Goal: Task Accomplishment & Management: Manage account settings

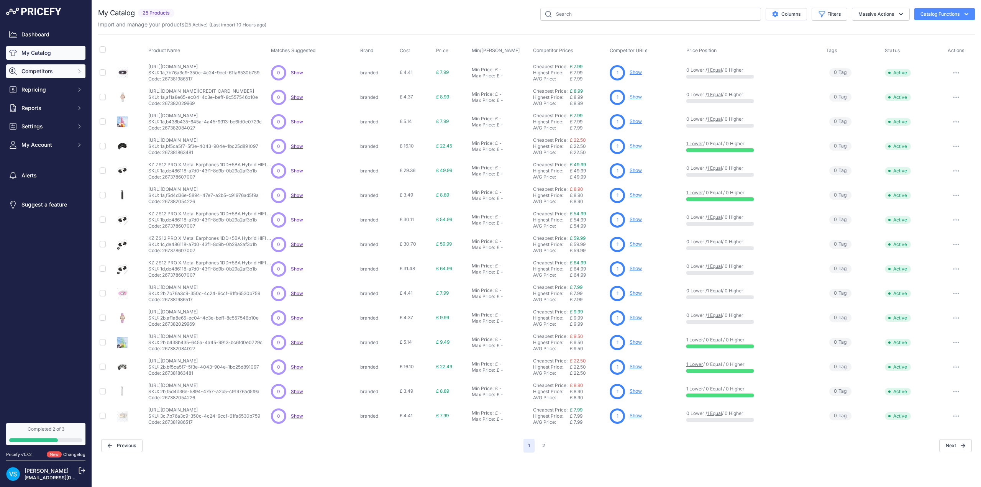
click at [53, 69] on span "Competitors" at bounding box center [46, 71] width 50 height 8
click at [46, 98] on link "Monitored URLs" at bounding box center [45, 99] width 79 height 13
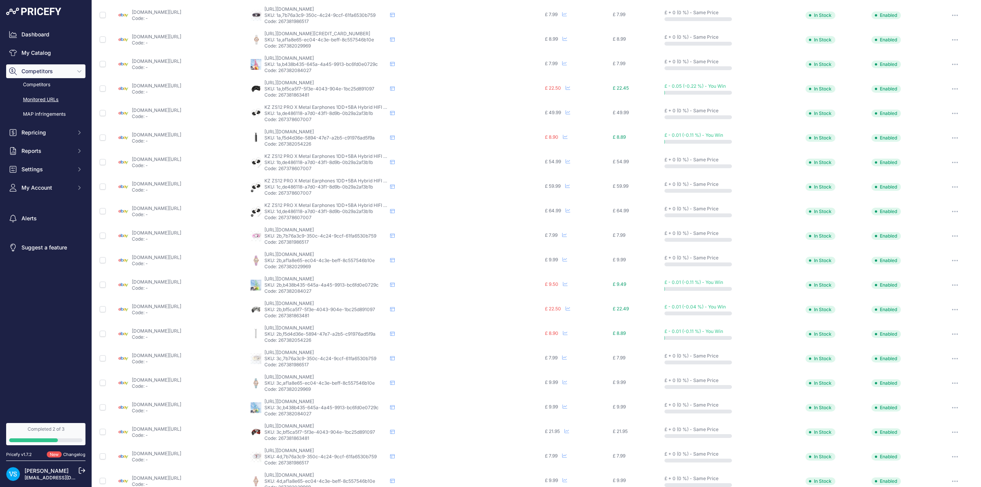
scroll to position [96, 0]
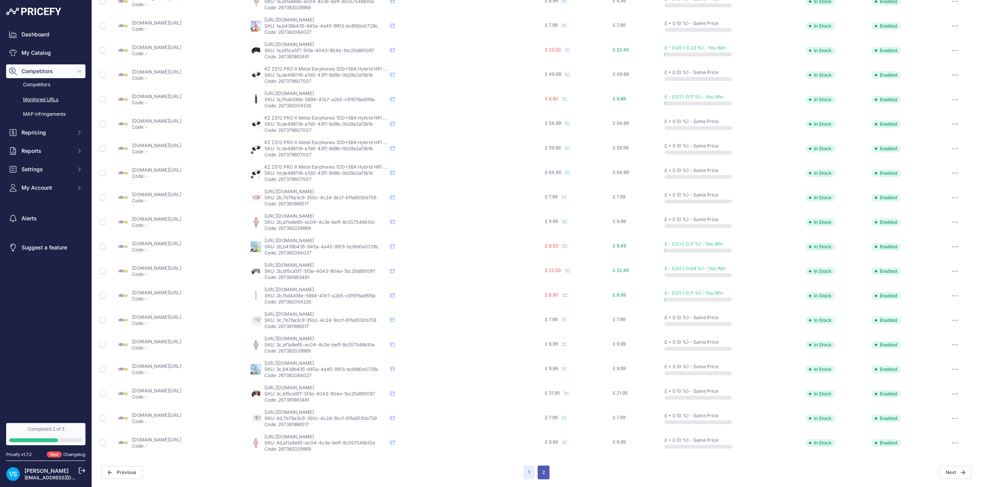
click at [543, 474] on button "2" at bounding box center [544, 473] width 12 height 14
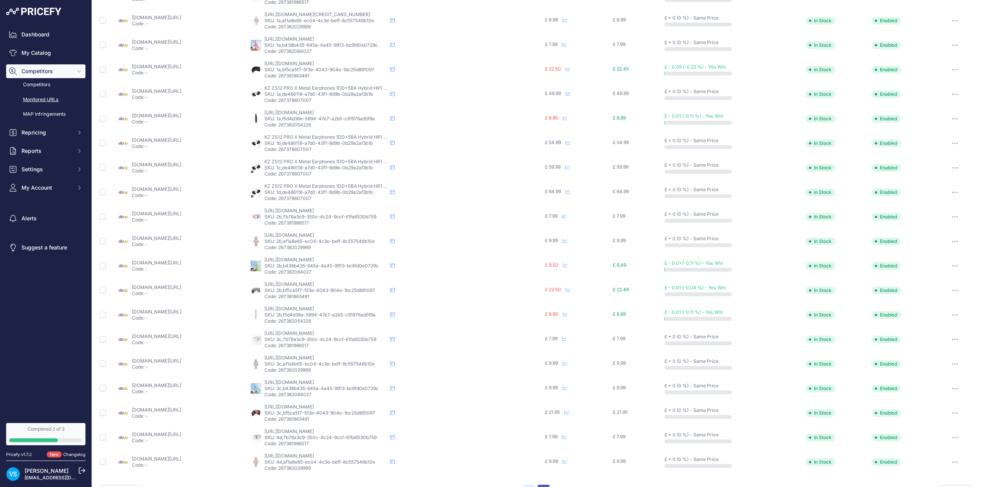
scroll to position [115, 0]
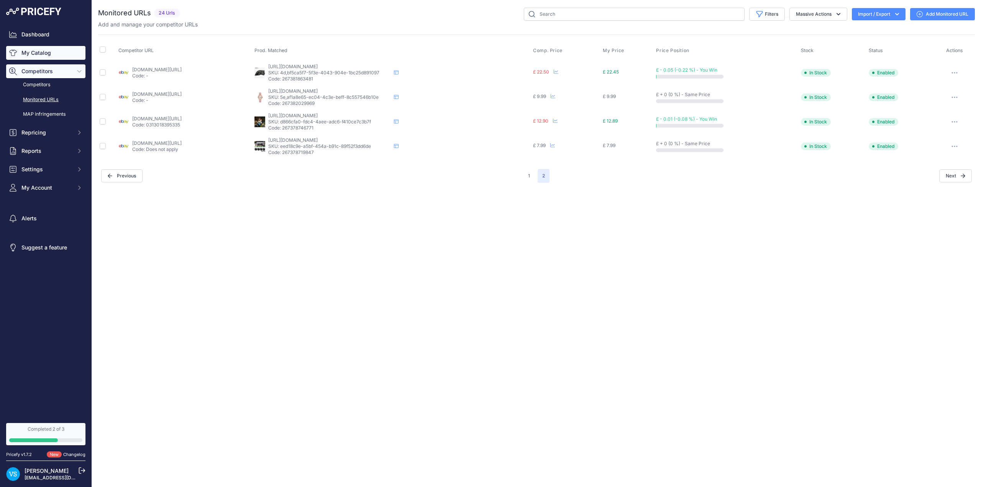
click at [45, 54] on link "My Catalog" at bounding box center [45, 53] width 79 height 14
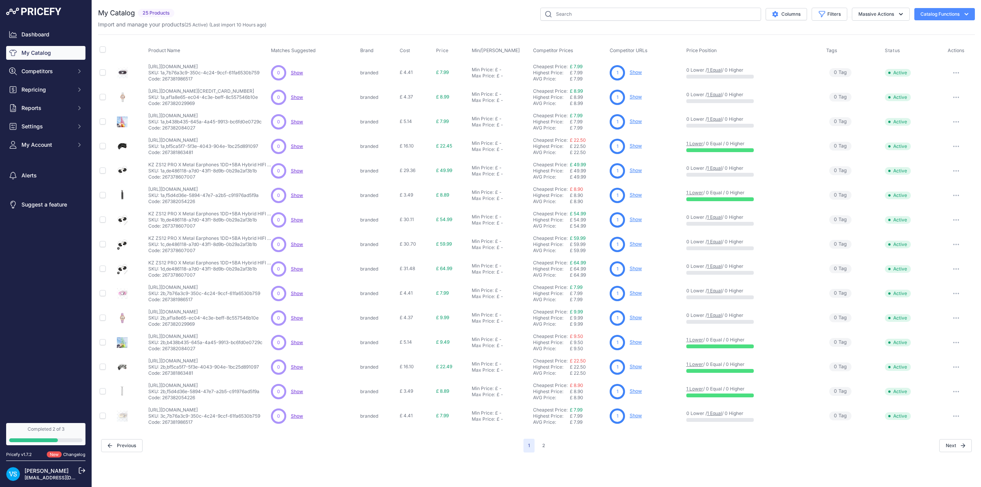
click at [939, 16] on button "Catalog Functions" at bounding box center [944, 14] width 61 height 12
click at [918, 58] on link "Batch Upload" at bounding box center [931, 58] width 86 height 14
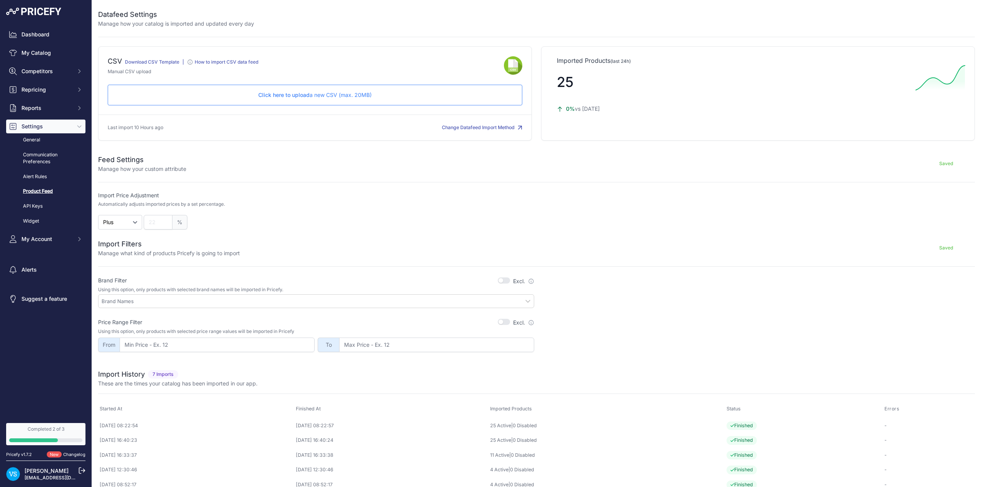
click at [303, 95] on span "Click here to upload" at bounding box center [283, 95] width 51 height 7
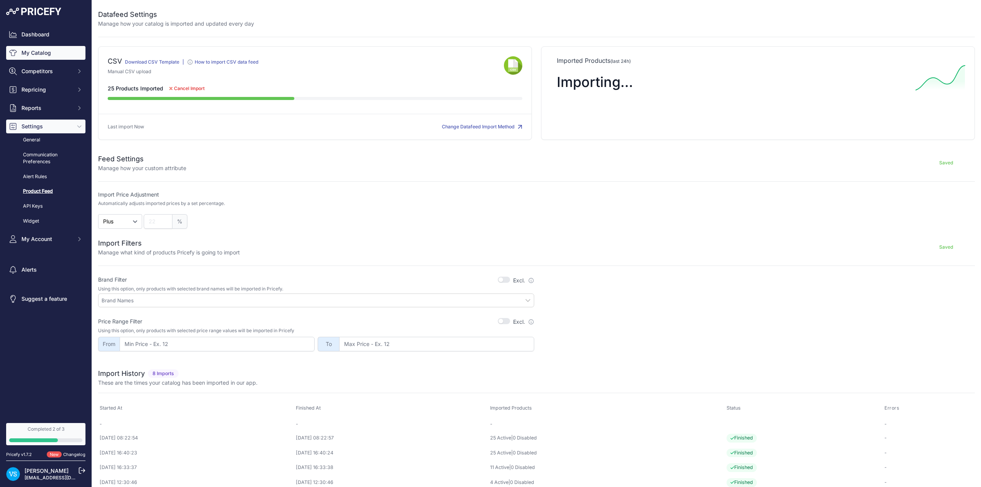
click at [43, 54] on link "My Catalog" at bounding box center [45, 53] width 79 height 14
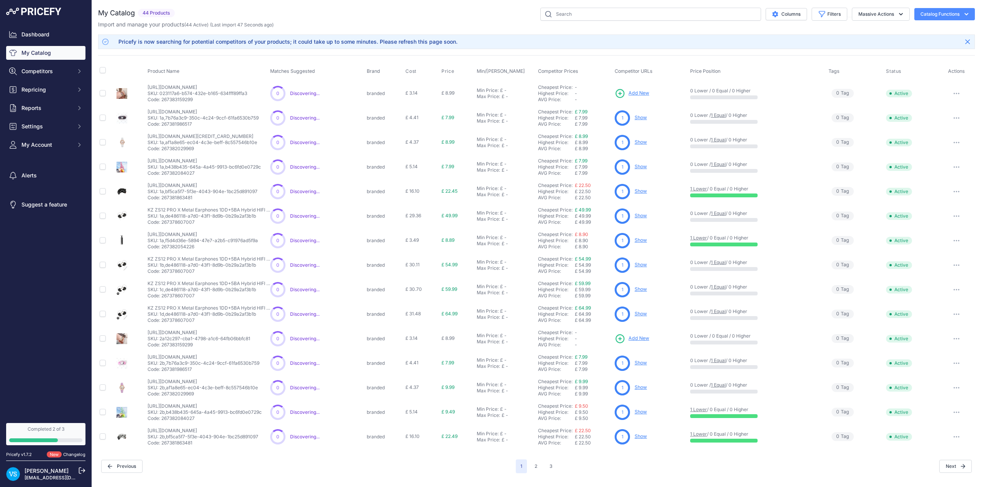
click at [183, 90] on p "SKU: 023117a6-b574-432e-b165-634fff89ffa3" at bounding box center [198, 93] width 100 height 6
click at [187, 89] on p "[URL][DOMAIN_NAME]" at bounding box center [198, 87] width 100 height 6
click at [179, 72] on span "Product Name" at bounding box center [164, 71] width 32 height 6
click at [180, 91] on p "SKU: 023117a6-b574-432e-b165-634fff89ffa3" at bounding box center [198, 93] width 100 height 6
click at [183, 166] on p "SKU: 1a,b438b435-645a-4a45-9913-bc6fd0e0729c" at bounding box center [204, 167] width 113 height 6
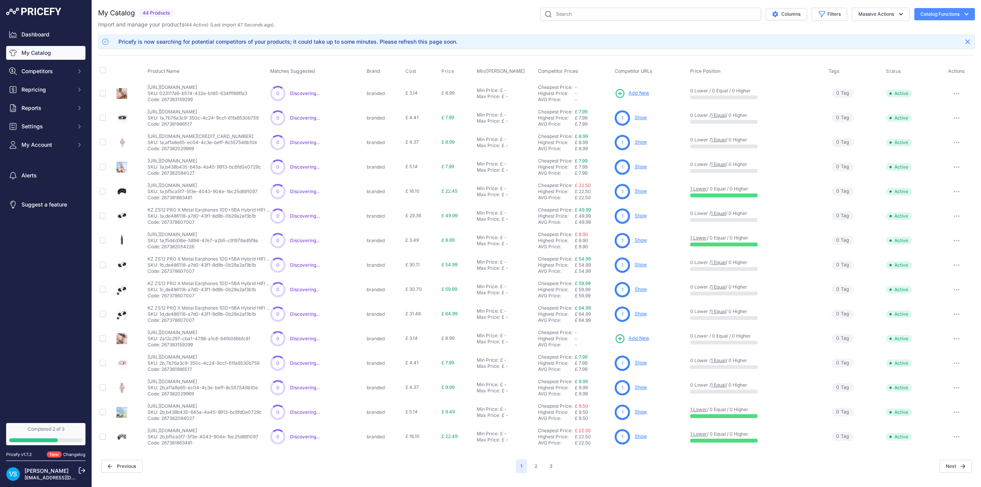
click at [641, 93] on span "Add New" at bounding box center [638, 93] width 21 height 7
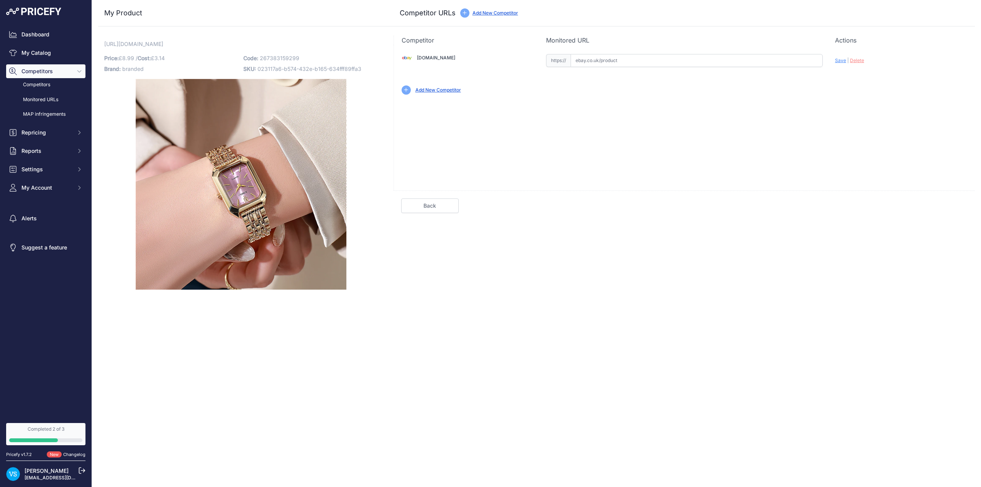
click at [619, 64] on input "text" at bounding box center [697, 60] width 252 height 13
paste input "https://www.ebay.co.uk/itm/226615818580?var=525791388087"
click at [840, 61] on span "Save" at bounding box center [840, 60] width 11 height 6
type input "[URL][DOMAIN_NAME]"
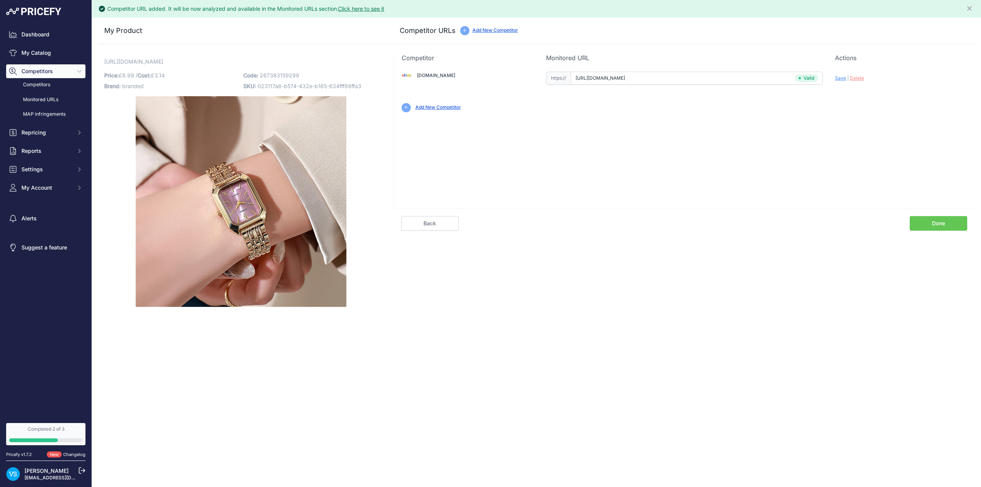
click at [930, 225] on link "Done" at bounding box center [938, 223] width 57 height 15
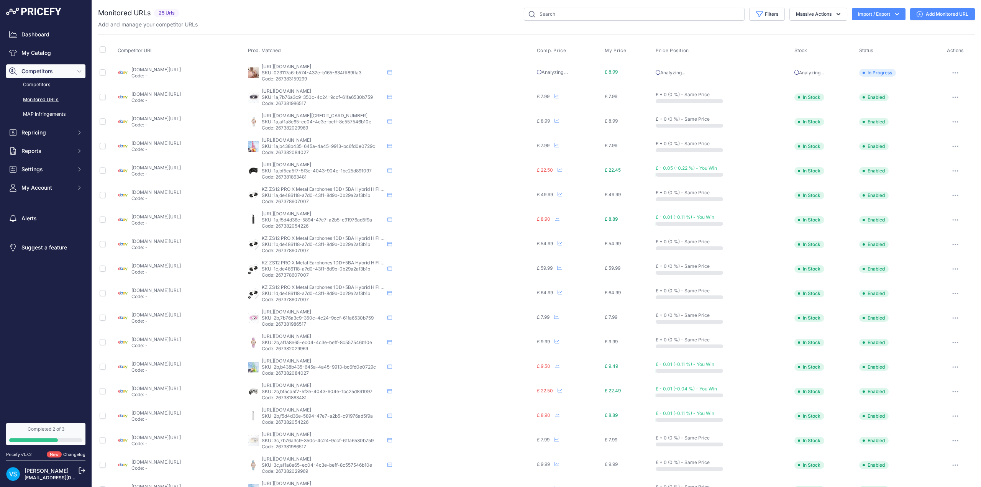
click at [39, 99] on link "Monitored URLs" at bounding box center [45, 99] width 79 height 13
click at [41, 54] on link "My Catalog" at bounding box center [45, 53] width 79 height 14
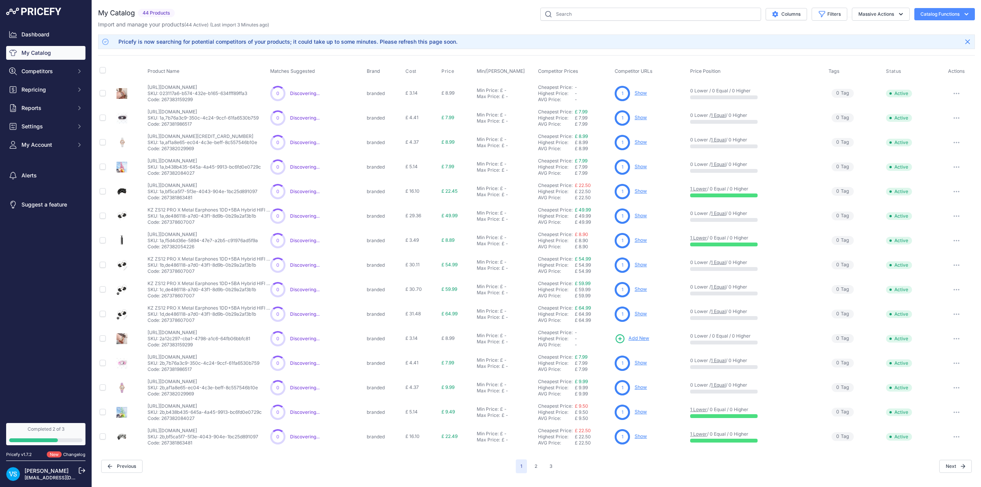
click at [644, 338] on span "Add New" at bounding box center [638, 338] width 21 height 7
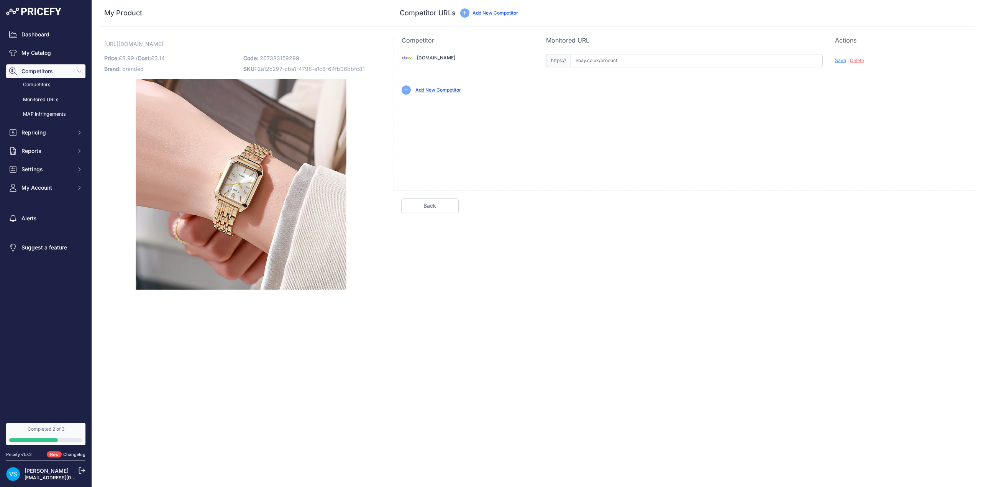
click at [599, 60] on input "text" at bounding box center [697, 60] width 252 height 13
paste input "[URL][DOMAIN_NAME]"
click at [843, 61] on span "Save" at bounding box center [840, 60] width 11 height 6
type input "https://www.ebay.co.uk/itm/226615818580?var=525791388085&prirule_jdsnikfkfjsd=9…"
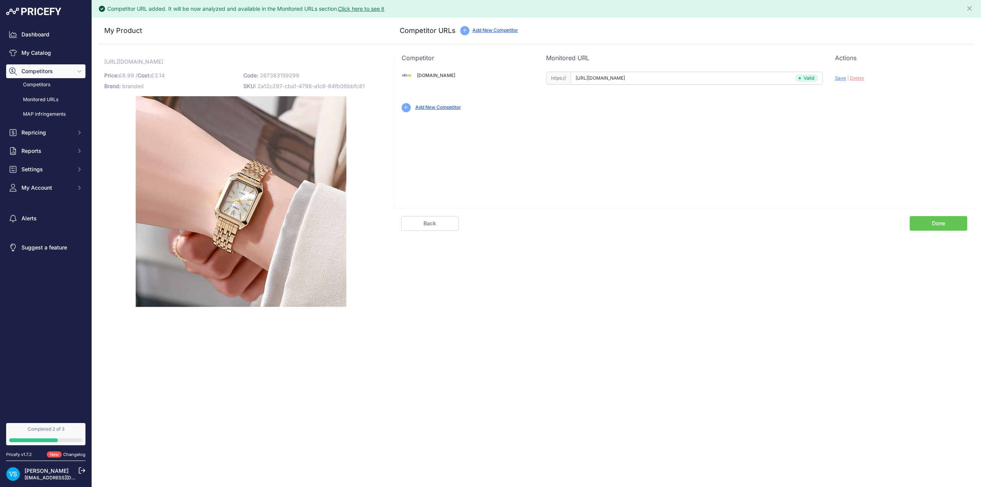
click at [940, 224] on link "Done" at bounding box center [938, 223] width 57 height 15
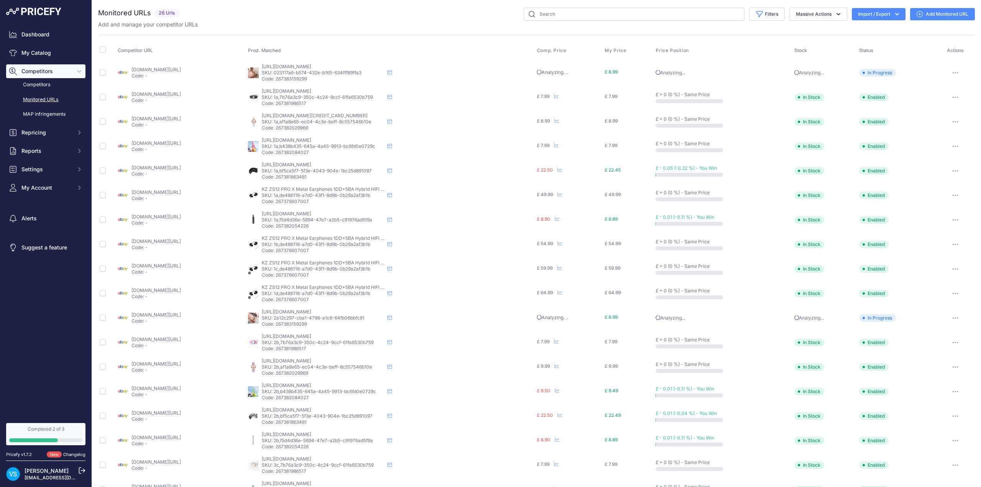
scroll to position [96, 0]
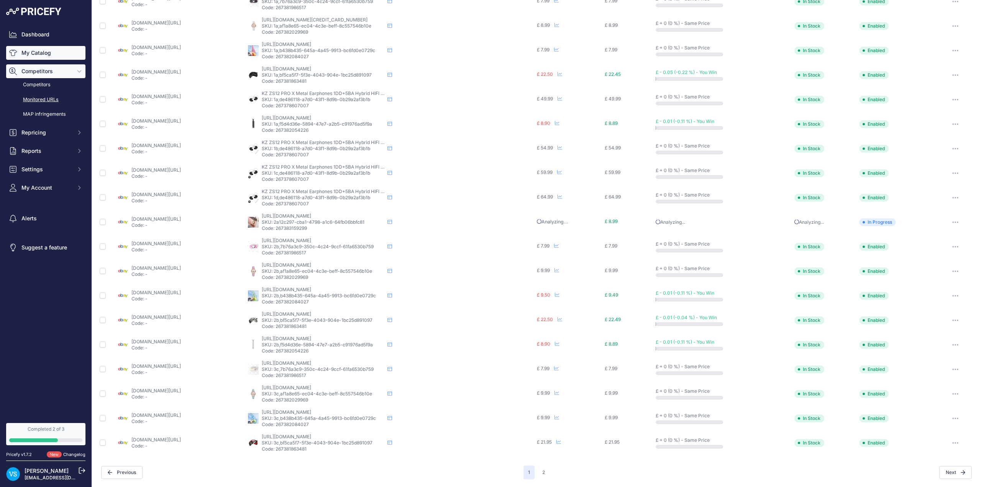
click at [34, 55] on link "My Catalog" at bounding box center [45, 53] width 79 height 14
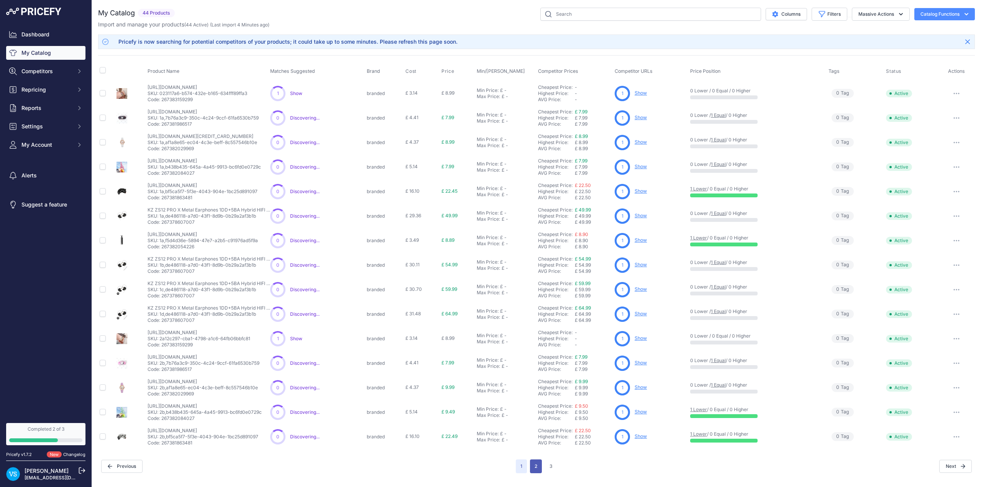
click at [537, 469] on button "2" at bounding box center [536, 466] width 12 height 14
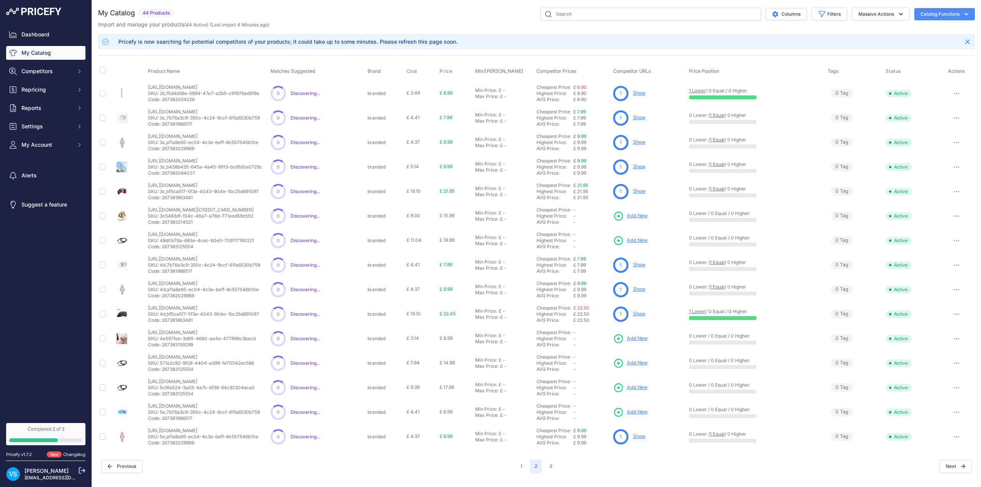
click at [639, 339] on span "Add New" at bounding box center [637, 338] width 21 height 7
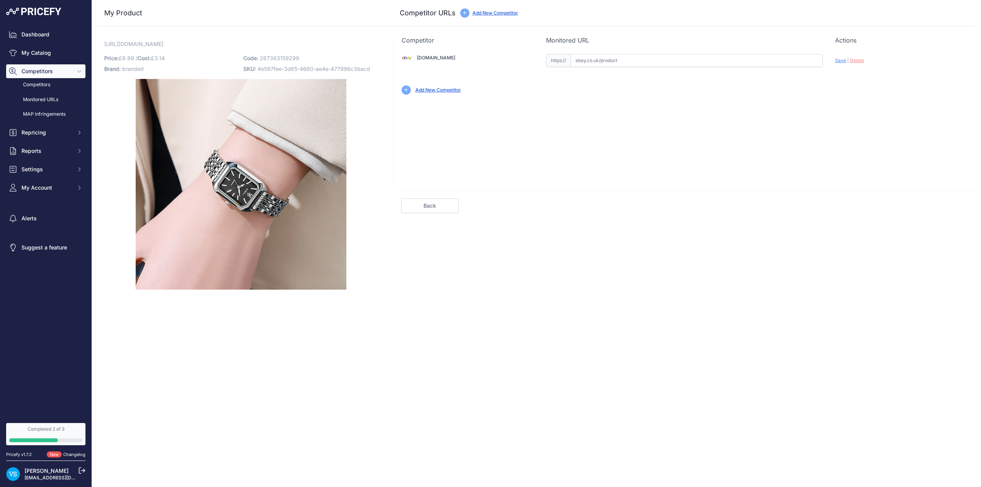
click at [617, 59] on input "text" at bounding box center [697, 60] width 252 height 13
paste input "[URL][DOMAIN_NAME]"
click at [841, 61] on span "Save" at bounding box center [840, 60] width 11 height 6
type input "https://www.ebay.co.uk/itm/226615818580?var=525791388083&prirule_jdsnikfkfjsd=9…"
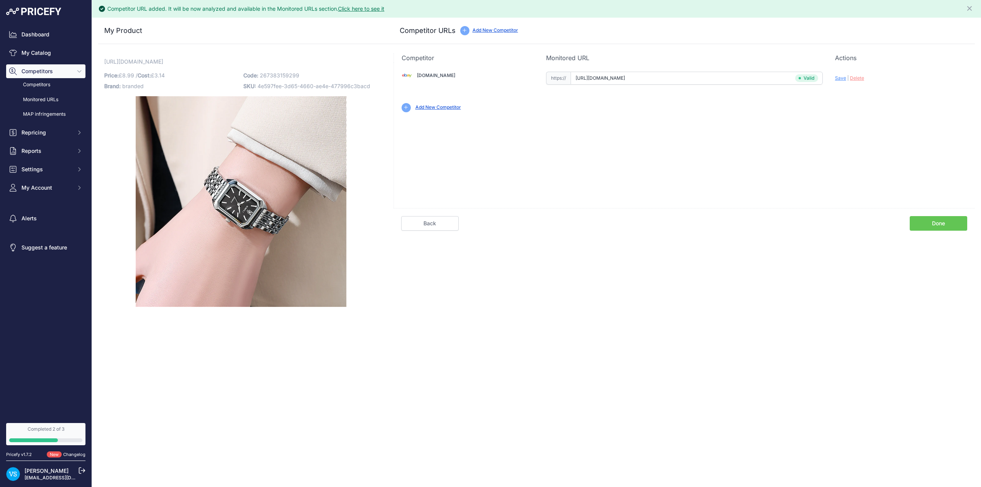
click at [924, 227] on link "Done" at bounding box center [938, 223] width 57 height 15
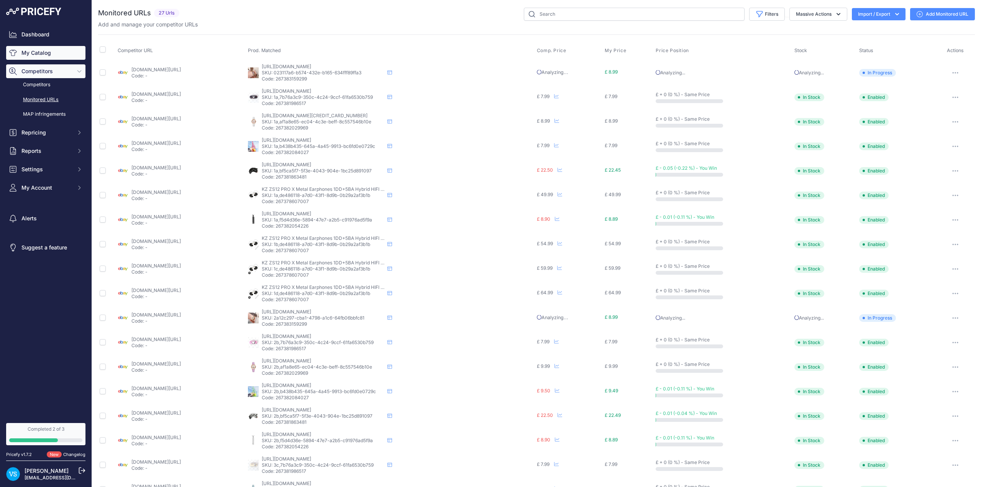
click at [36, 51] on link "My Catalog" at bounding box center [45, 53] width 79 height 14
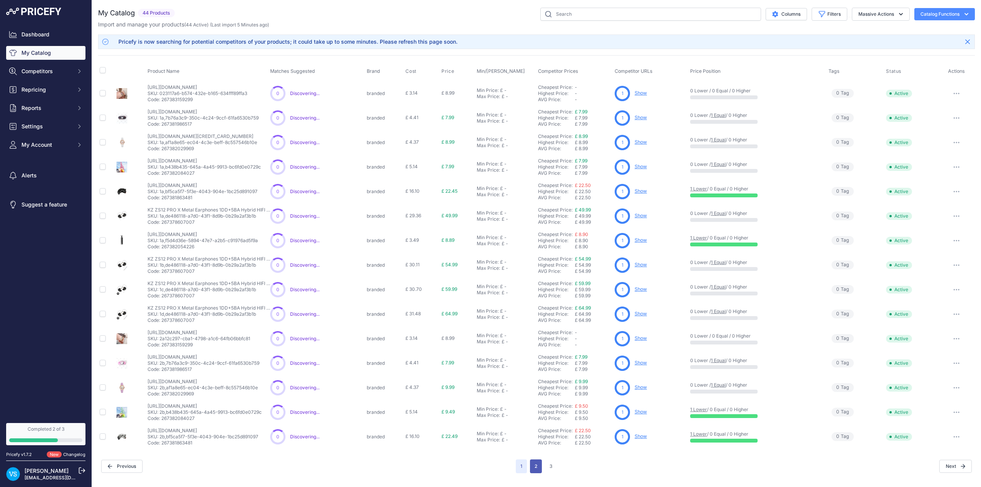
click at [536, 468] on button "2" at bounding box center [536, 466] width 12 height 14
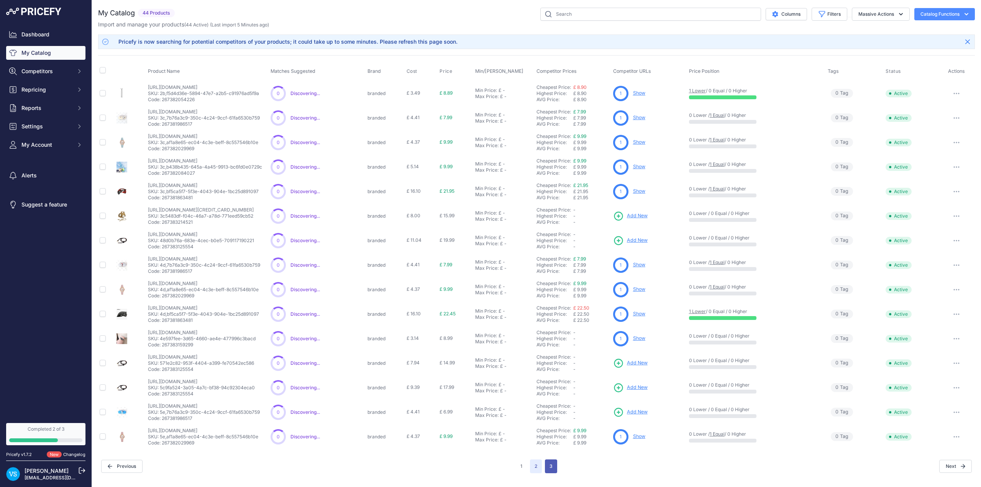
click at [550, 467] on button "3" at bounding box center [551, 466] width 12 height 14
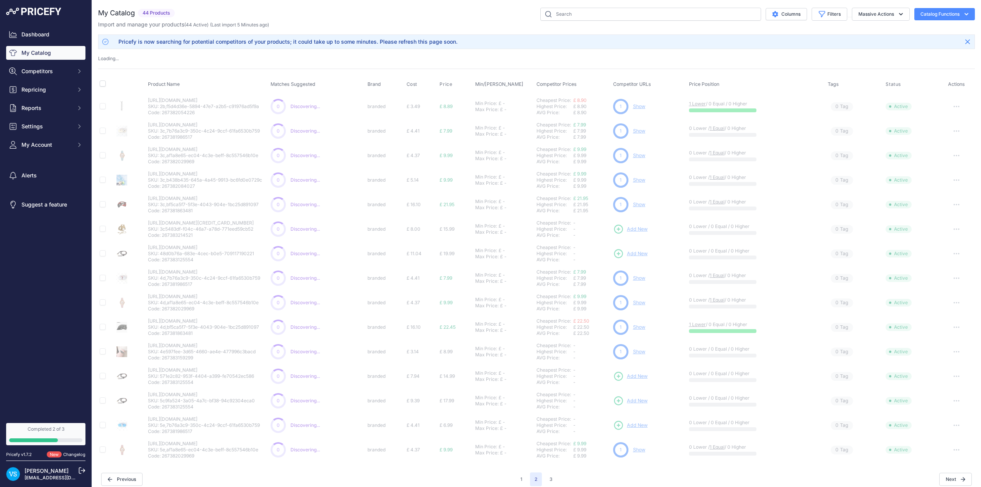
scroll to position [5, 0]
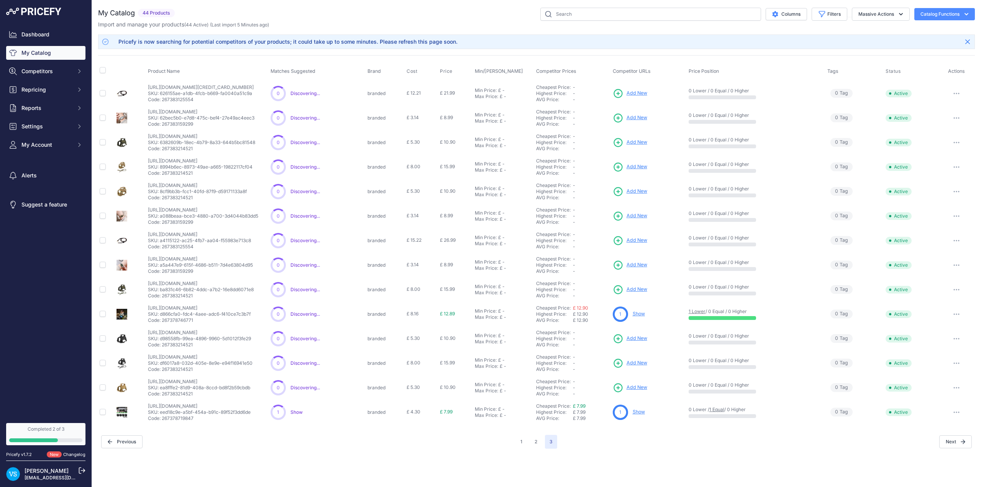
click at [634, 116] on span "Add New" at bounding box center [636, 117] width 21 height 7
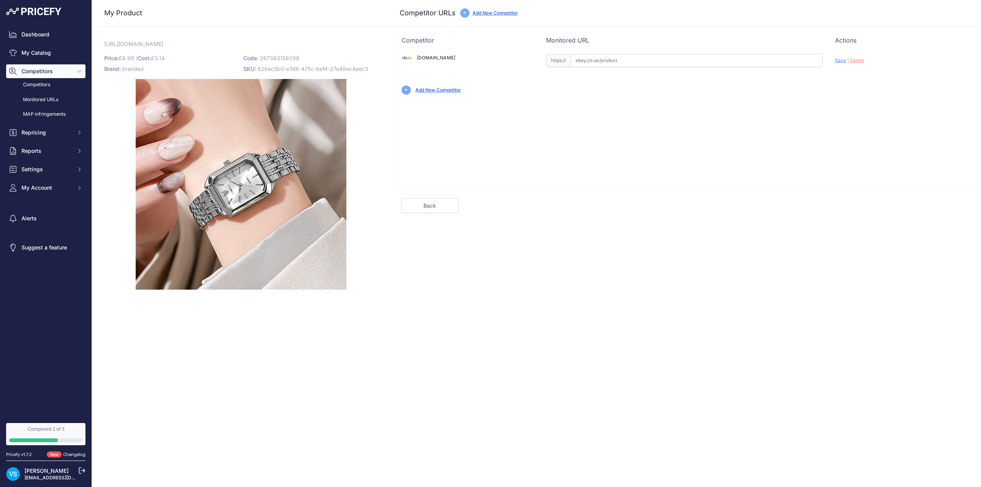
click at [603, 61] on input "text" at bounding box center [697, 60] width 252 height 13
paste input "[URL][DOMAIN_NAME]"
click at [841, 60] on span "Save" at bounding box center [840, 60] width 11 height 6
type input "[URL][DOMAIN_NAME]"
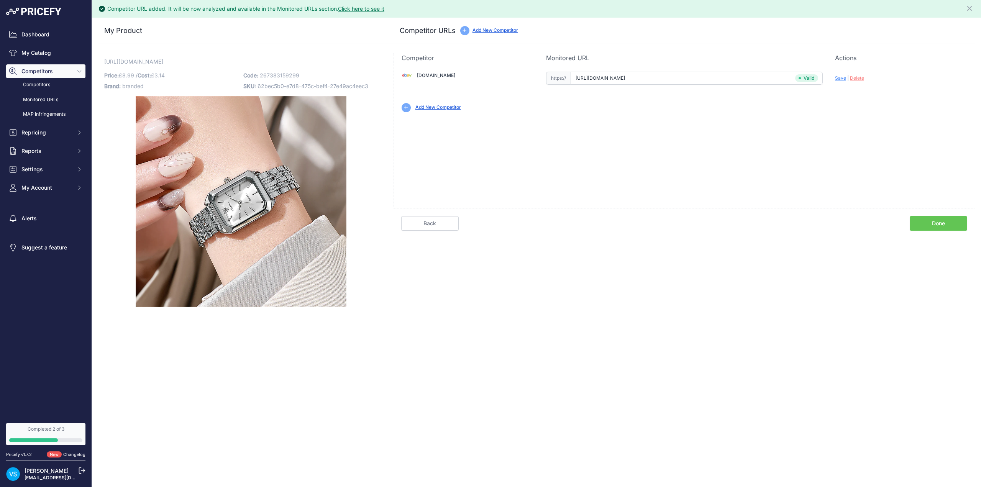
click at [942, 226] on link "Done" at bounding box center [938, 223] width 57 height 15
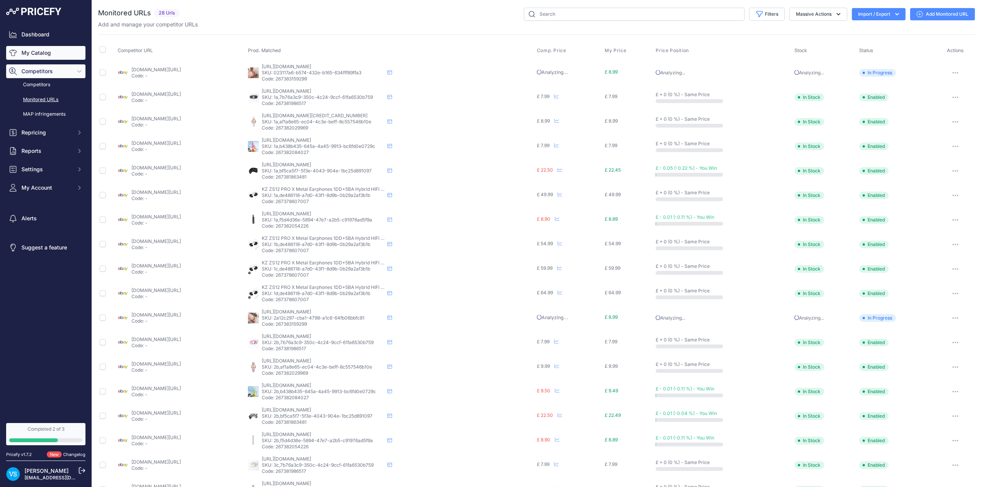
click at [40, 50] on link "My Catalog" at bounding box center [45, 53] width 79 height 14
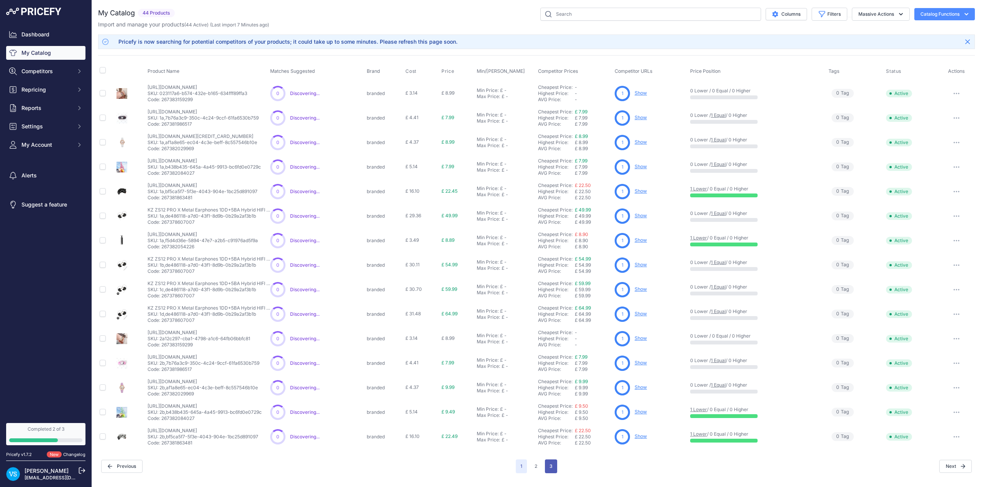
click at [555, 465] on button "3" at bounding box center [551, 466] width 12 height 14
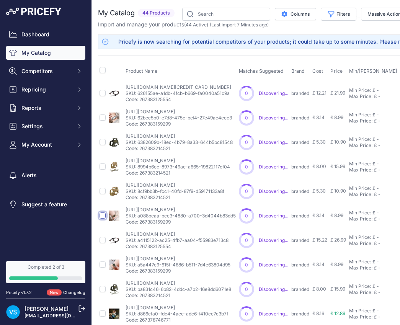
click at [103, 215] on input "checkbox" at bounding box center [103, 216] width 6 height 6
checkbox input "true"
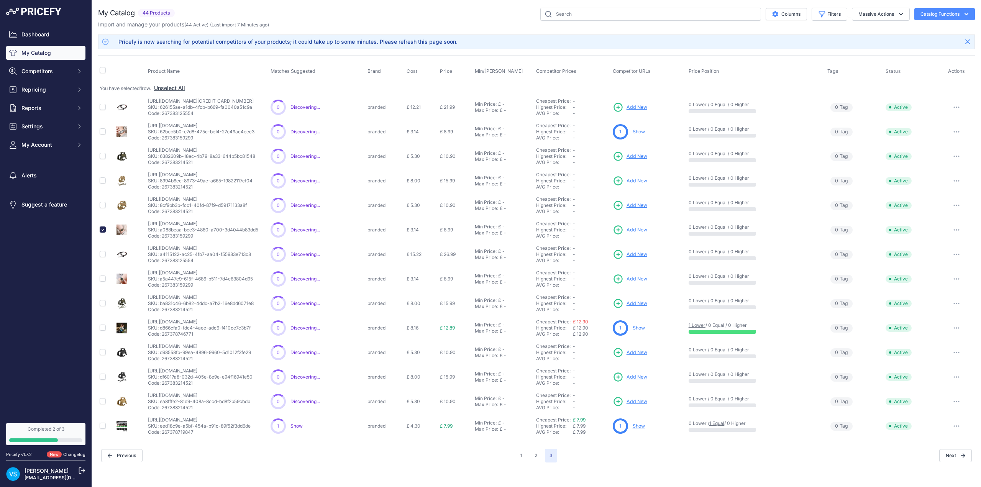
click at [642, 229] on span "Add New" at bounding box center [636, 229] width 21 height 7
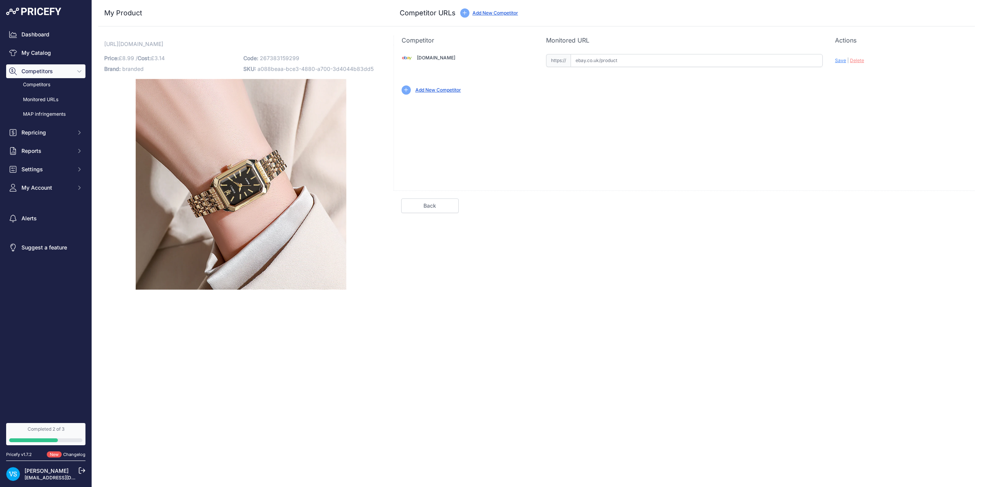
click at [611, 59] on input "text" at bounding box center [697, 60] width 252 height 13
paste input "[URL][DOMAIN_NAME]"
click at [836, 60] on span "Save" at bounding box center [840, 60] width 11 height 6
type input "[URL][DOMAIN_NAME]"
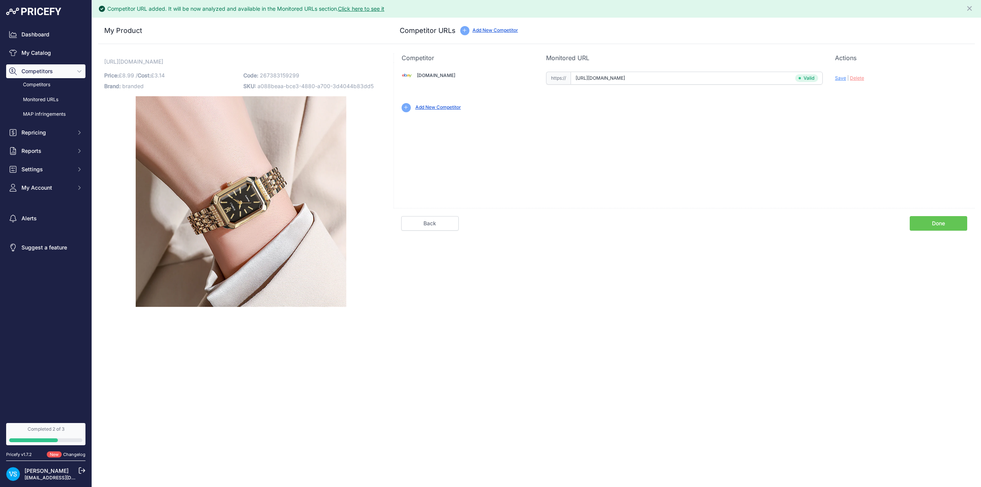
click at [926, 225] on link "Done" at bounding box center [938, 223] width 57 height 15
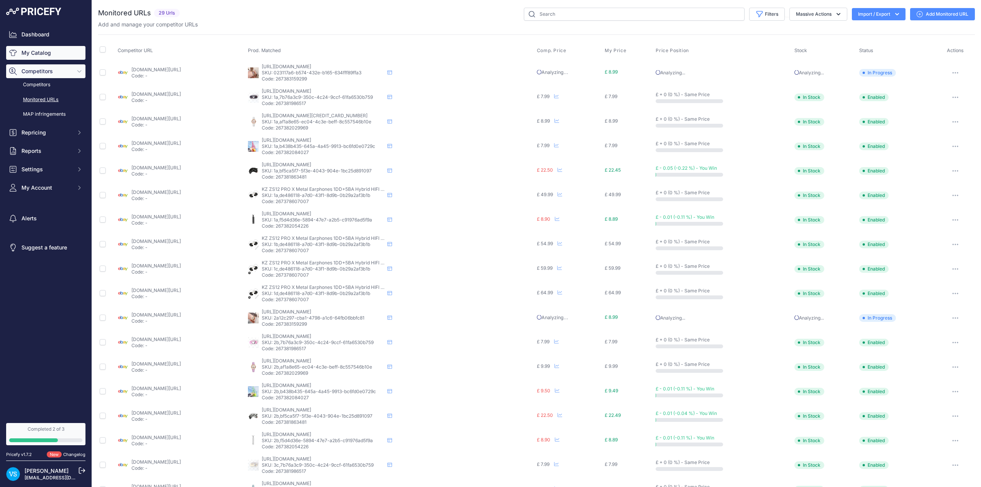
click at [34, 54] on link "My Catalog" at bounding box center [45, 53] width 79 height 14
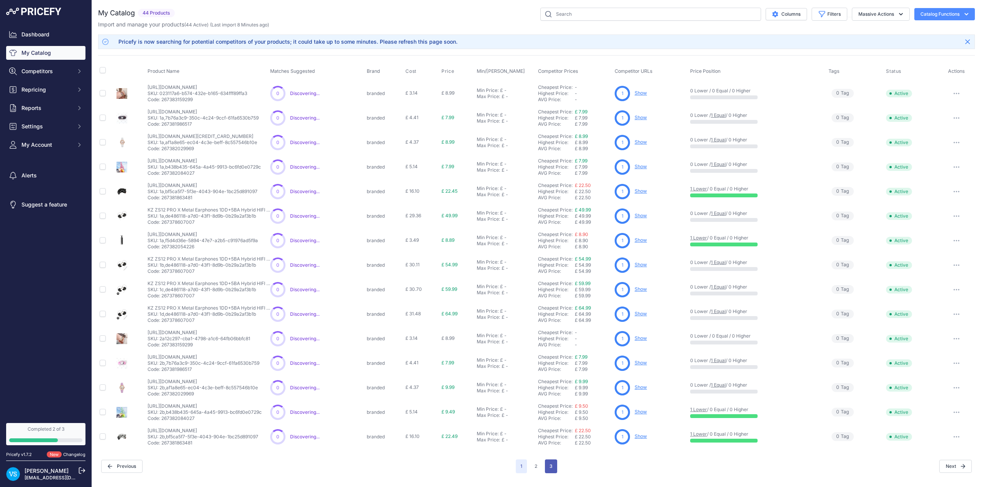
click at [555, 468] on button "3" at bounding box center [551, 466] width 12 height 14
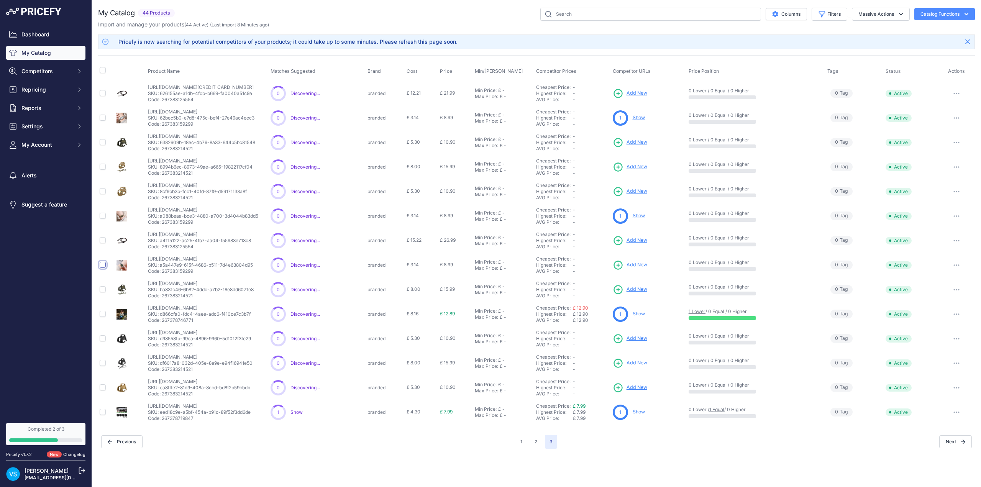
click at [103, 265] on input "checkbox" at bounding box center [103, 265] width 6 height 6
checkbox input "true"
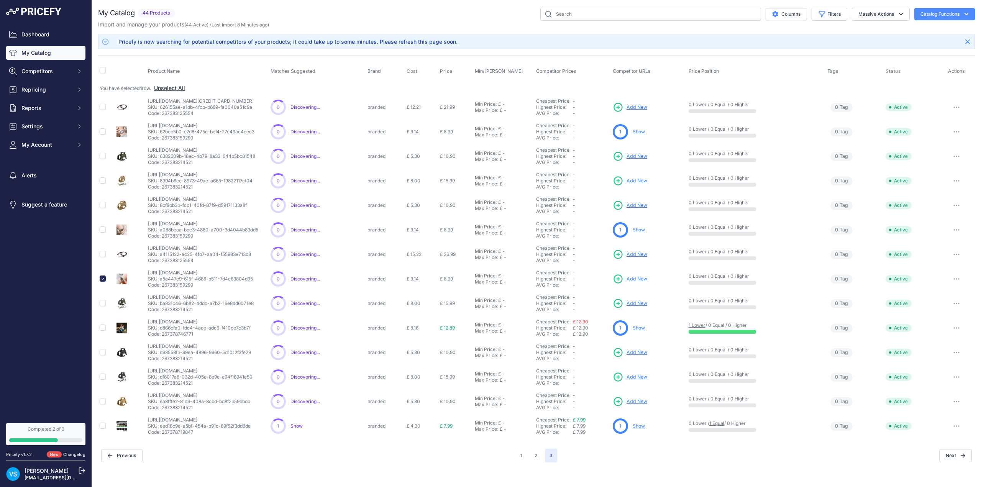
click at [639, 278] on span "Add New" at bounding box center [636, 278] width 21 height 7
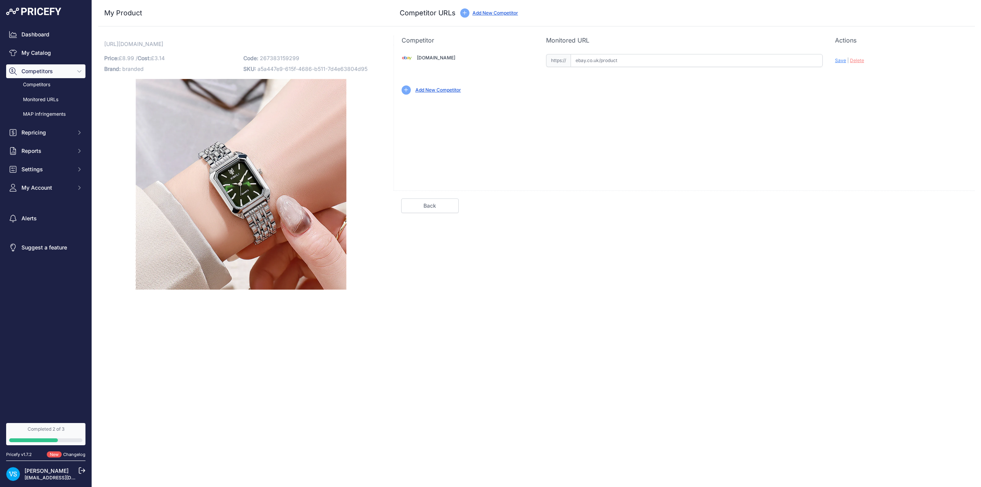
click at [597, 59] on input "text" at bounding box center [697, 60] width 252 height 13
paste input "https://www.ebay.co.uk/itm/226615818580?var=525791388084"
click at [838, 59] on span "Save" at bounding box center [840, 60] width 11 height 6
type input "https://www.ebay.co.uk/itm/226615818580?var=525791388084&prirule_jdsnikfkfjsd=9…"
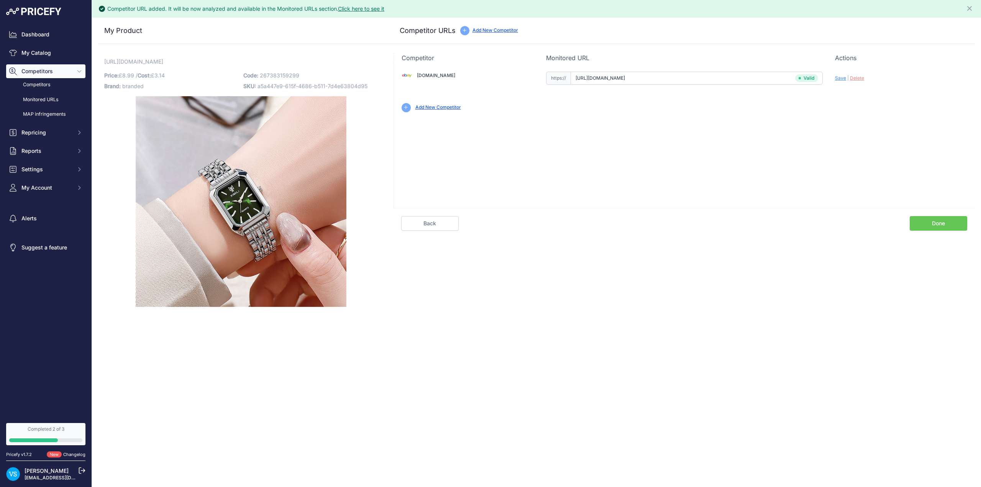
click at [935, 228] on link "Done" at bounding box center [938, 223] width 57 height 15
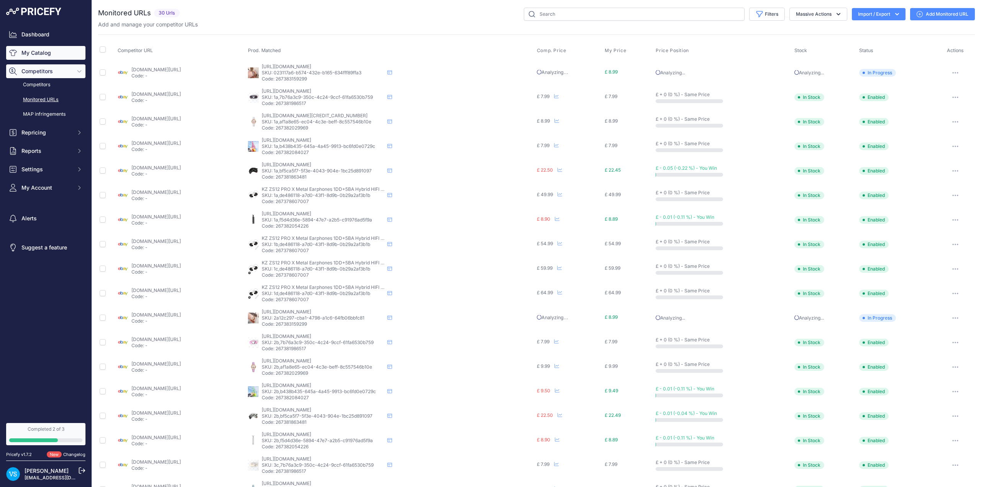
click at [33, 51] on link "My Catalog" at bounding box center [45, 53] width 79 height 14
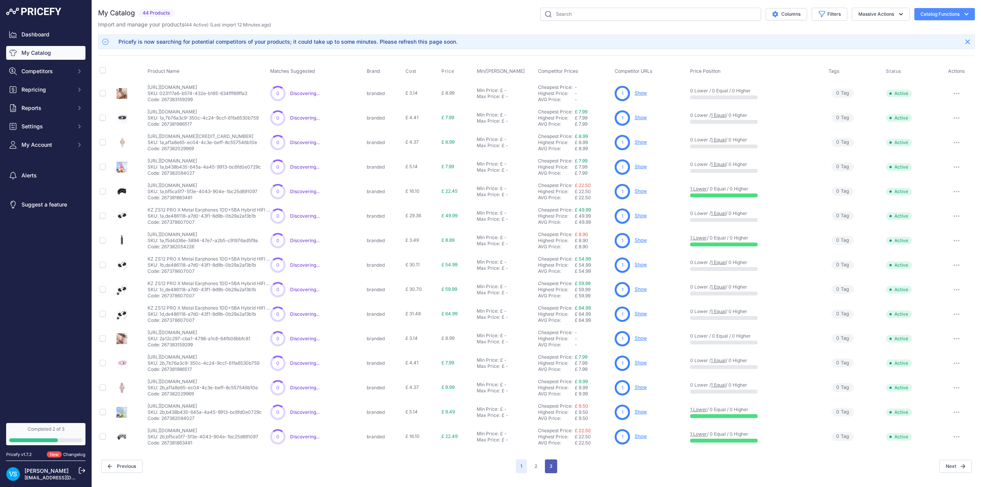
click at [553, 465] on button "3" at bounding box center [551, 466] width 12 height 14
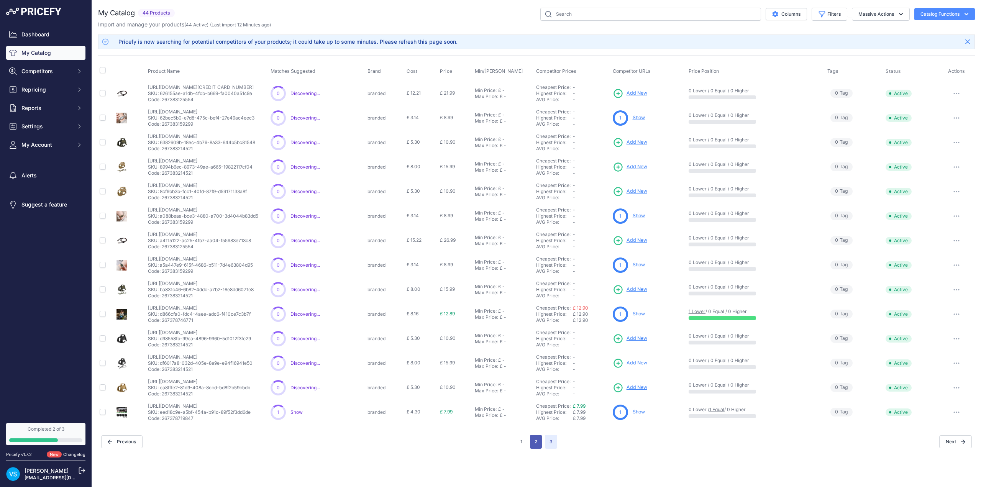
click at [535, 442] on button "2" at bounding box center [536, 442] width 12 height 14
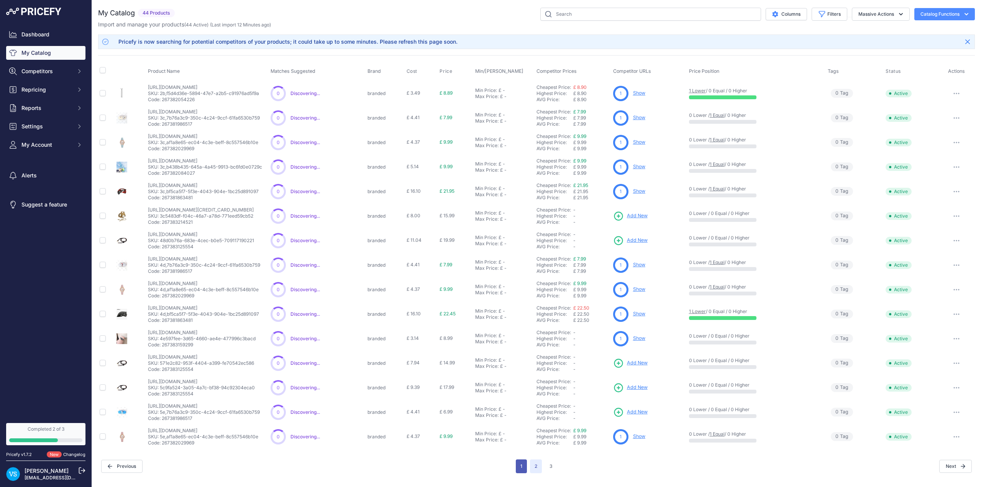
click at [525, 469] on button "1" at bounding box center [521, 466] width 11 height 14
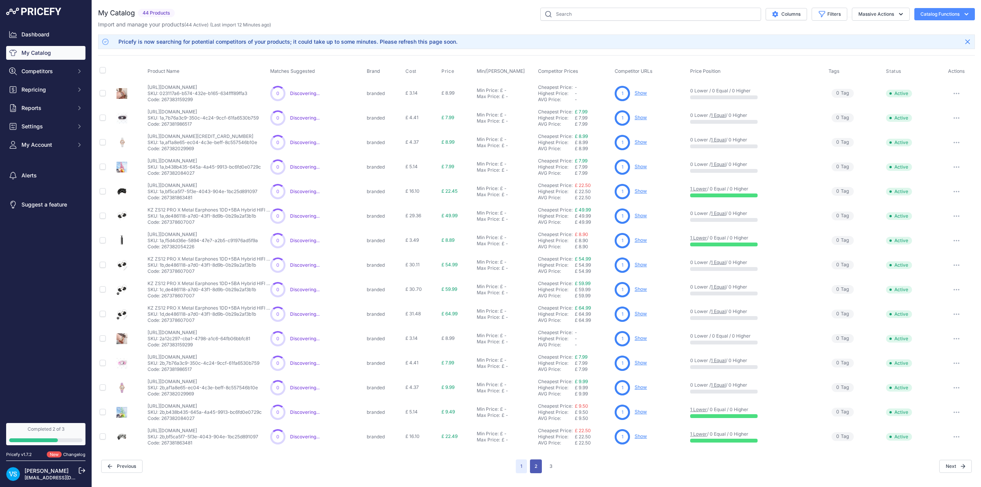
click at [538, 466] on button "2" at bounding box center [536, 466] width 12 height 14
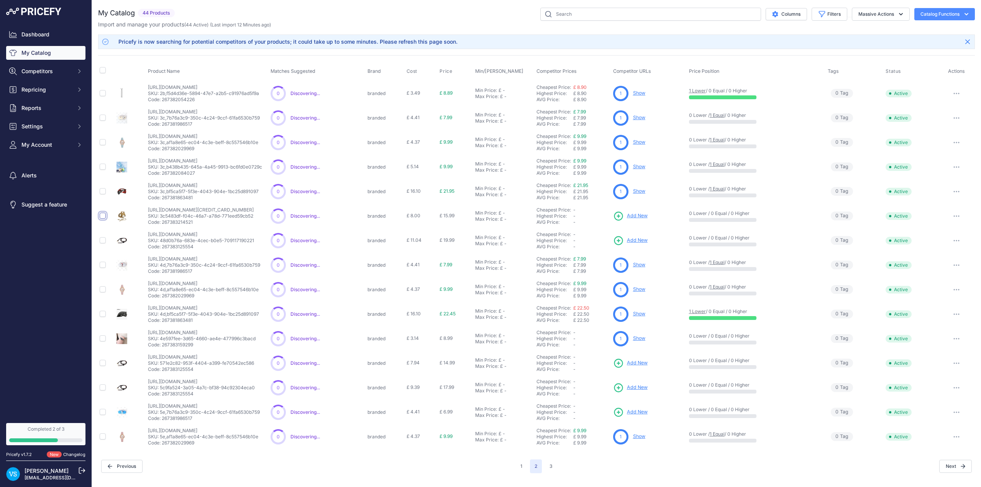
click at [103, 215] on input "checkbox" at bounding box center [103, 216] width 6 height 6
checkbox input "true"
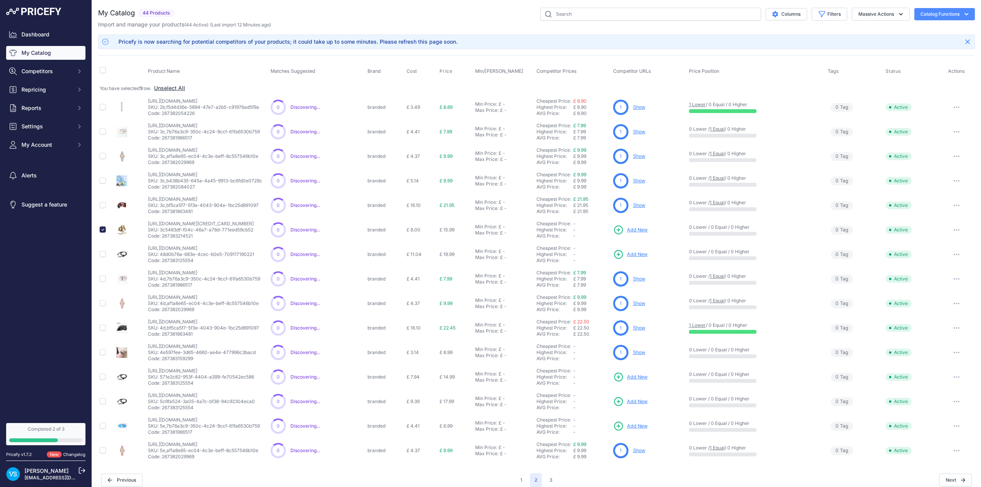
click at [634, 231] on span "Add New" at bounding box center [637, 229] width 21 height 7
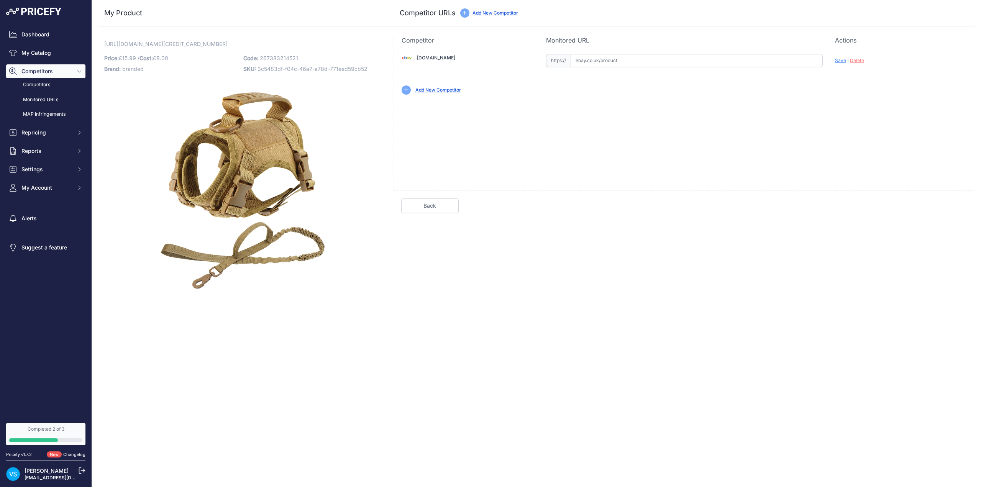
click at [614, 62] on input "text" at bounding box center [697, 60] width 252 height 13
paste input "[URL][DOMAIN_NAME]"
click at [841, 61] on span "Save" at bounding box center [840, 60] width 11 height 6
type input "https://www.ebay.co.uk/itm/226714402881?var=525884717579&prirule_jdsnikfkfjsd=9…"
click at [955, 228] on div "Competitor Monitored URL Actions Valid Invalid Save | Delete Analyzing" at bounding box center [684, 163] width 581 height 254
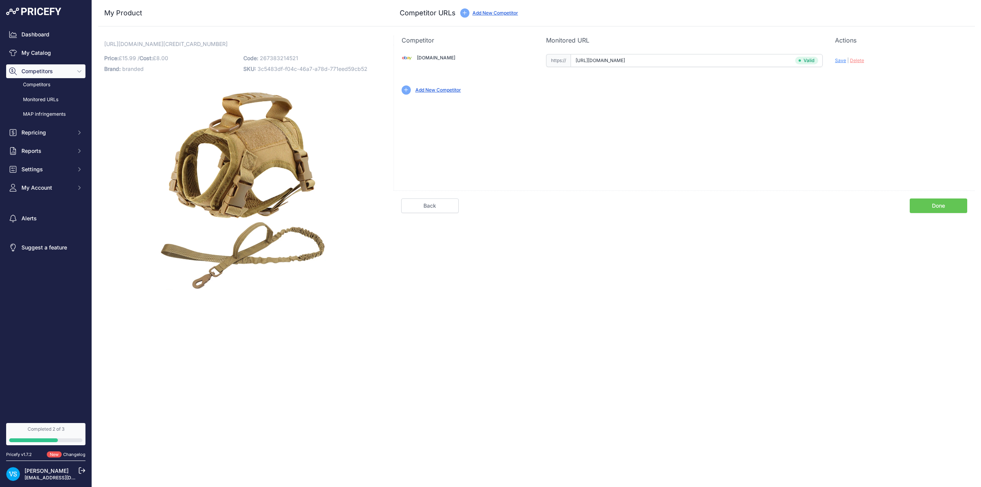
click at [948, 207] on link "Done" at bounding box center [938, 205] width 57 height 15
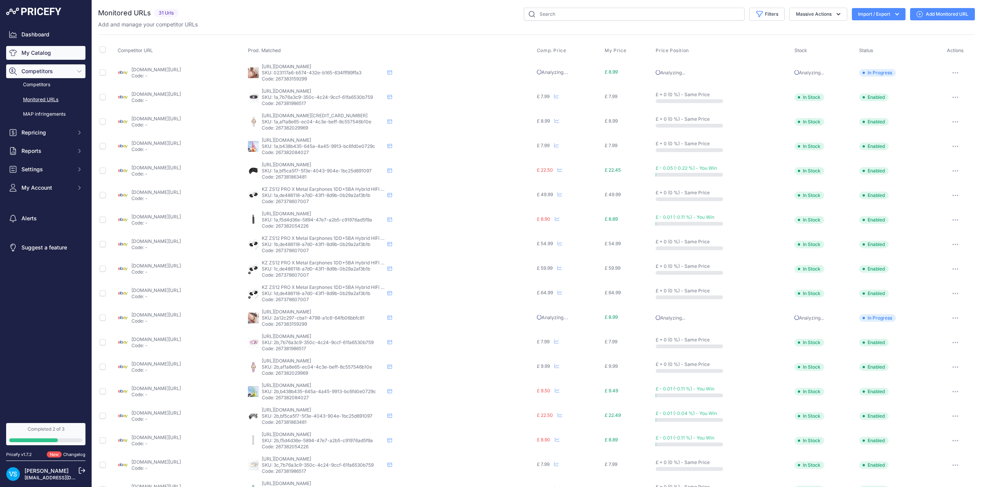
click at [31, 50] on link "My Catalog" at bounding box center [45, 53] width 79 height 14
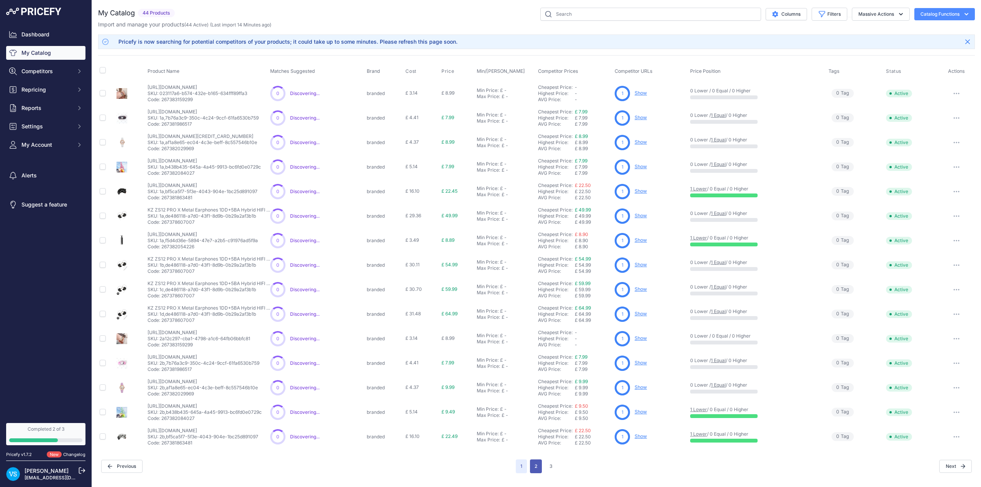
click at [541, 464] on button "2" at bounding box center [536, 466] width 12 height 14
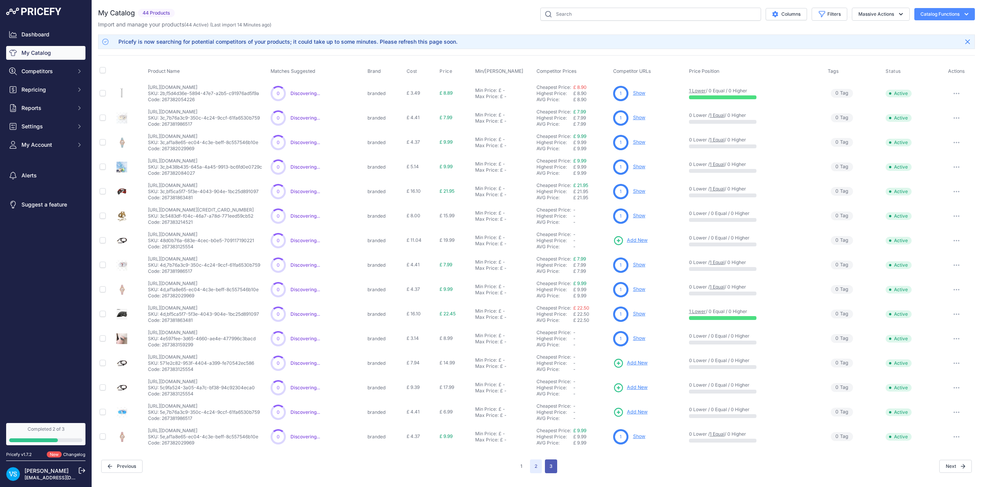
click at [556, 464] on button "3" at bounding box center [551, 466] width 12 height 14
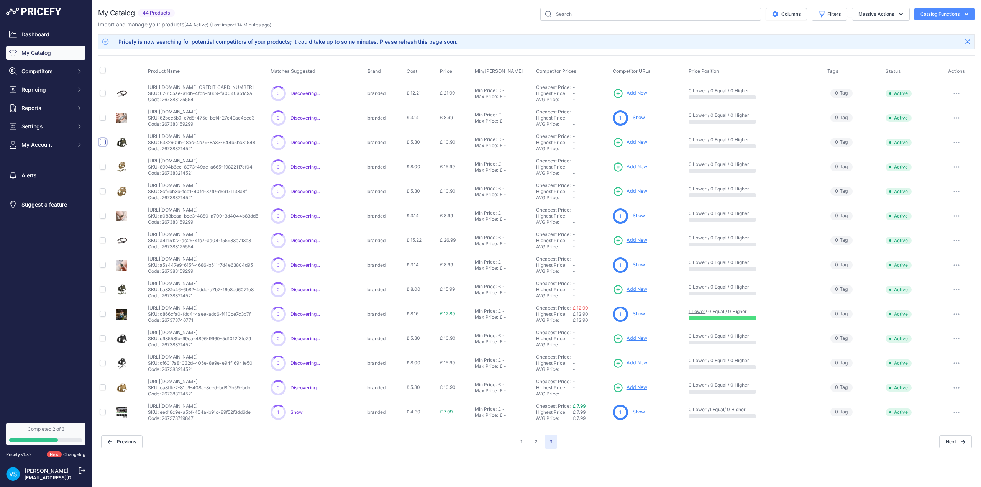
click at [103, 143] on input "checkbox" at bounding box center [103, 142] width 6 height 6
checkbox input "true"
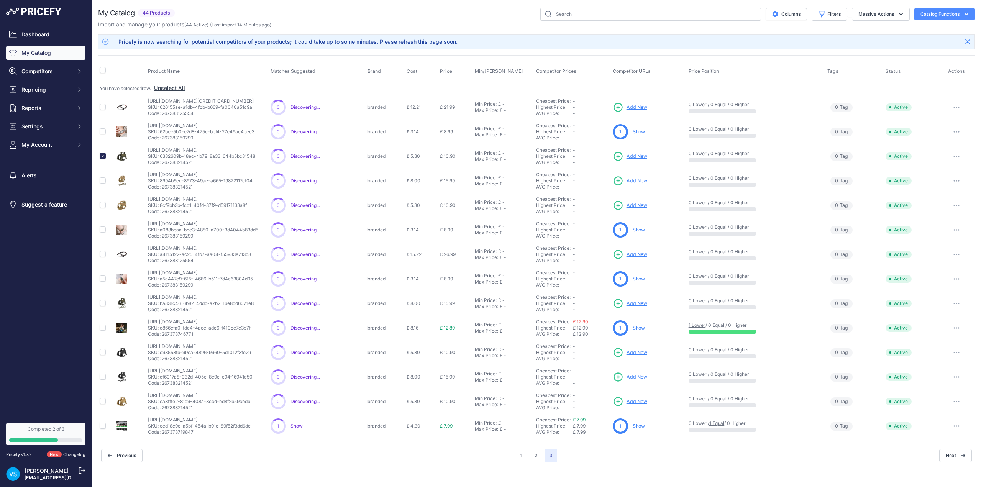
click at [642, 156] on span "Add New" at bounding box center [636, 156] width 21 height 7
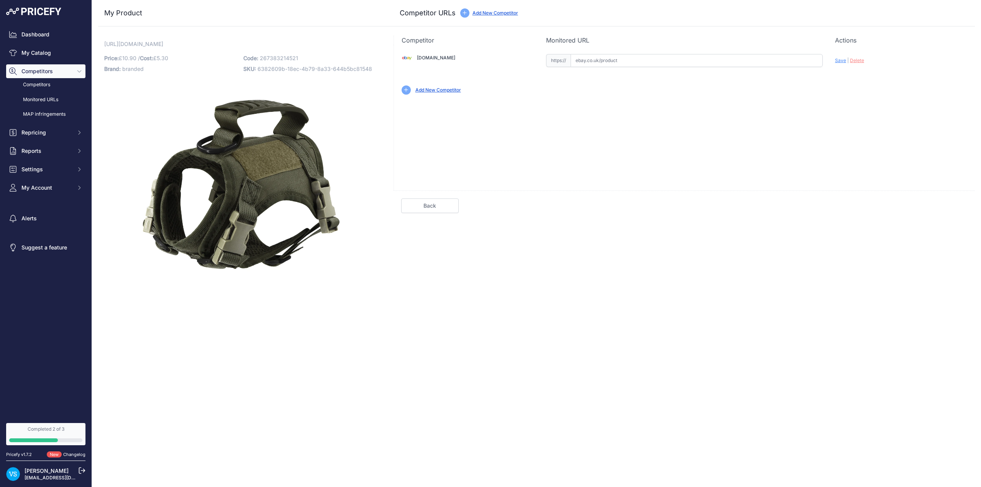
click at [602, 59] on input "text" at bounding box center [697, 60] width 252 height 13
paste input "[URL][DOMAIN_NAME]"
click at [837, 61] on span "Save" at bounding box center [840, 60] width 11 height 6
type input "[URL][DOMAIN_NAME]"
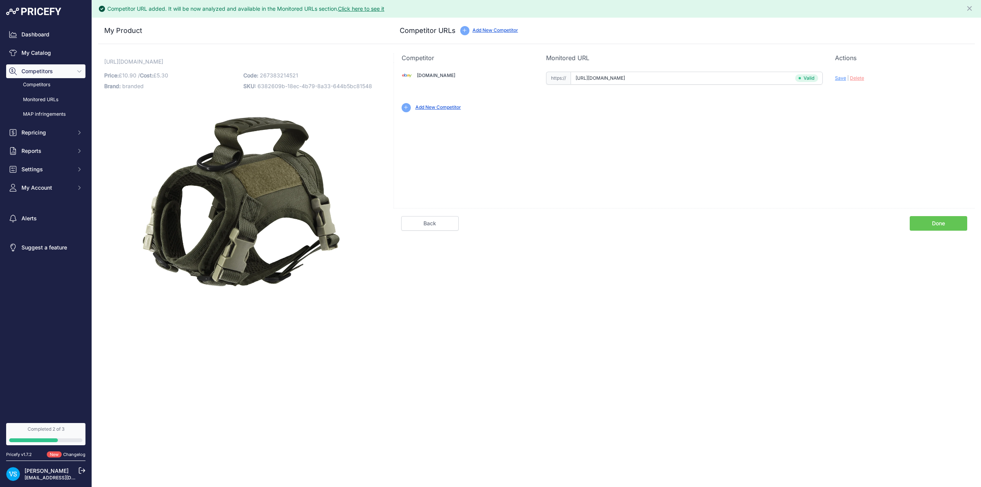
click at [935, 225] on link "Done" at bounding box center [938, 223] width 57 height 15
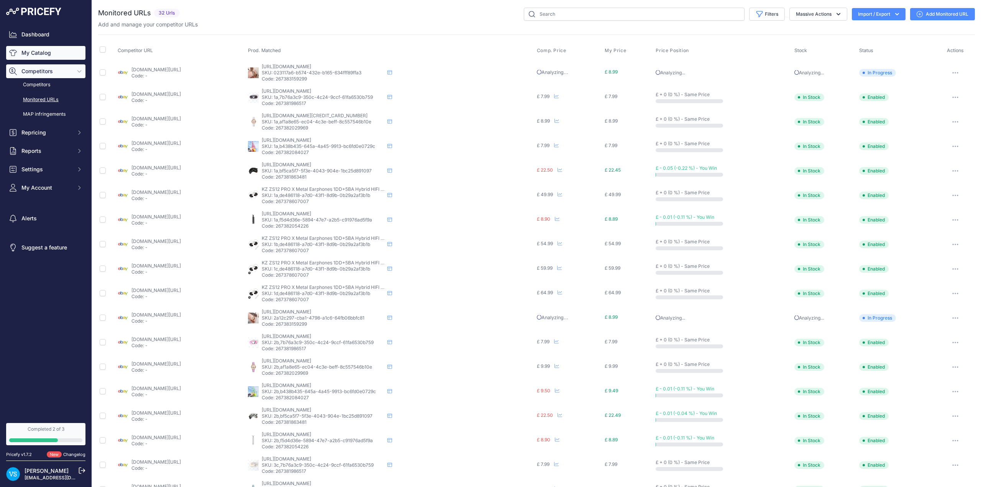
click at [43, 51] on link "My Catalog" at bounding box center [45, 53] width 79 height 14
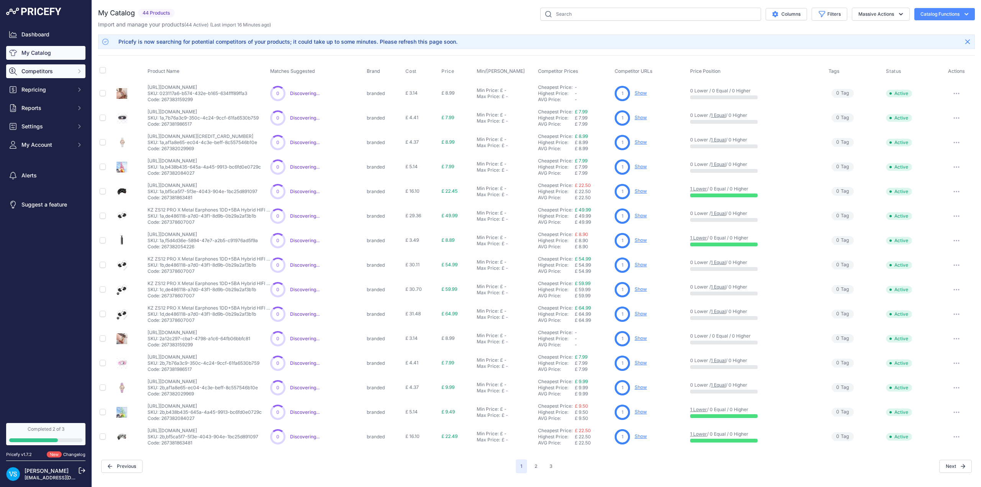
click at [40, 72] on span "Competitors" at bounding box center [46, 71] width 50 height 8
click at [38, 101] on link "Monitored URLs" at bounding box center [45, 99] width 79 height 13
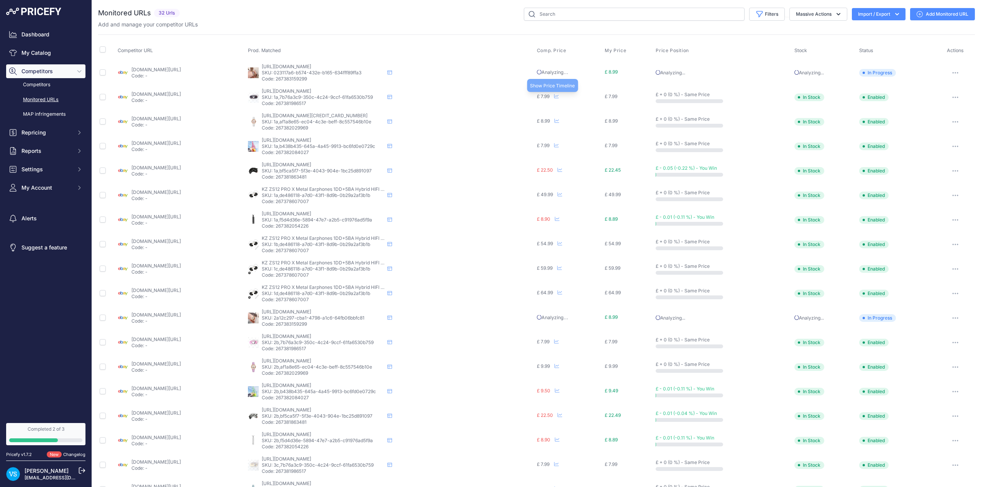
click at [559, 97] on icon at bounding box center [556, 96] width 5 height 5
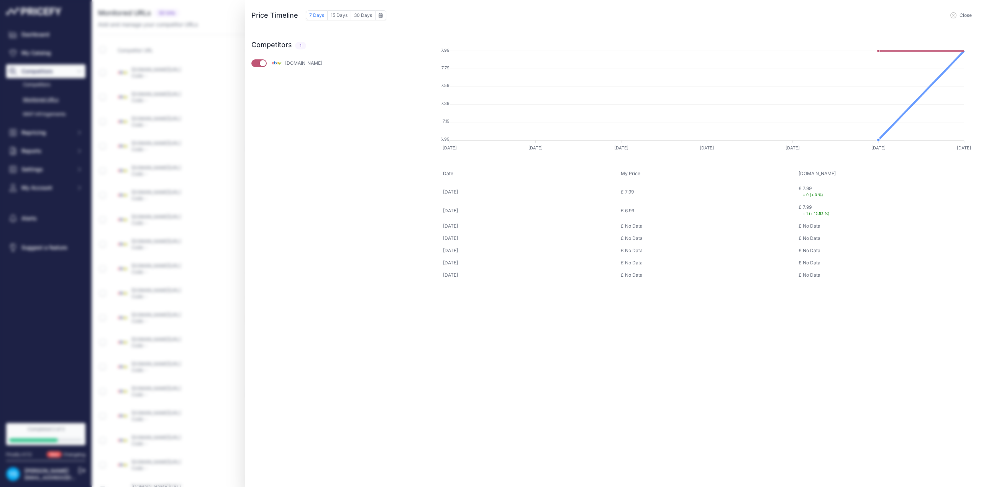
click at [962, 14] on span "Close" at bounding box center [965, 15] width 12 height 6
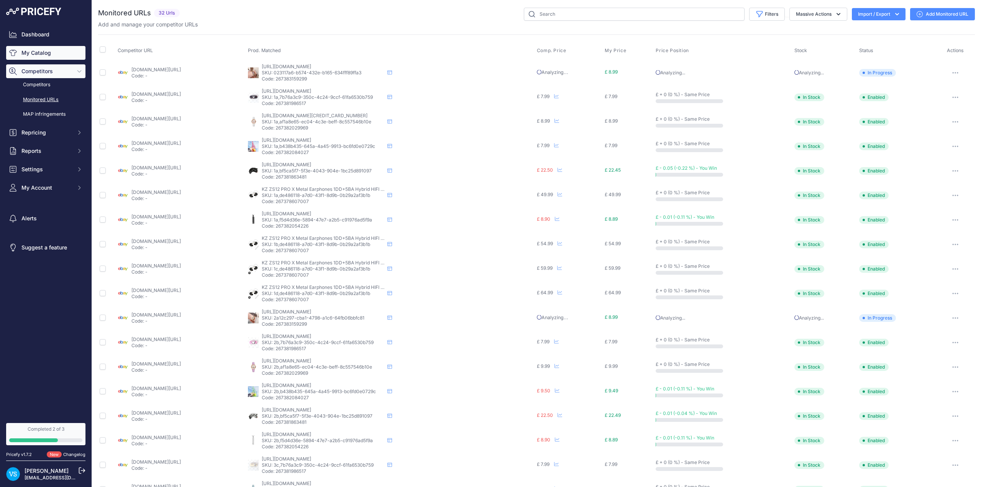
click at [31, 49] on link "My Catalog" at bounding box center [45, 53] width 79 height 14
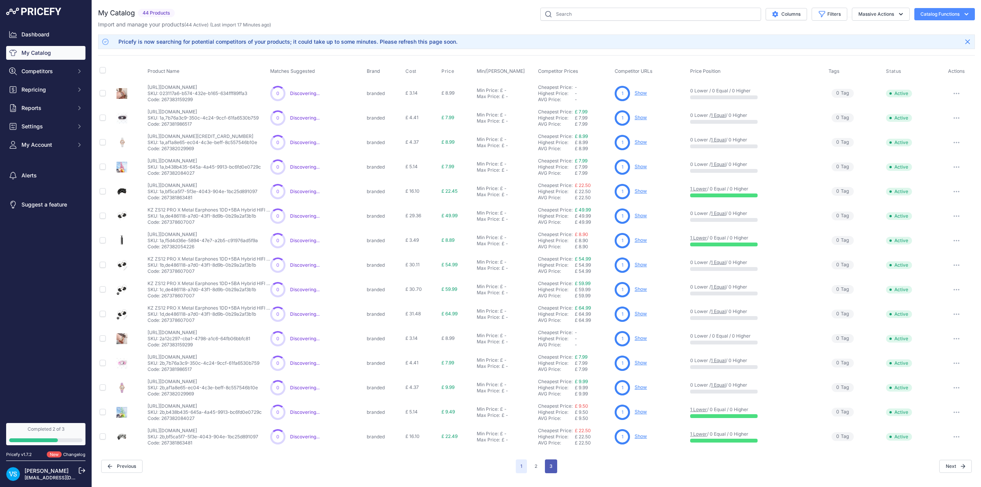
click at [552, 463] on button "3" at bounding box center [551, 466] width 12 height 14
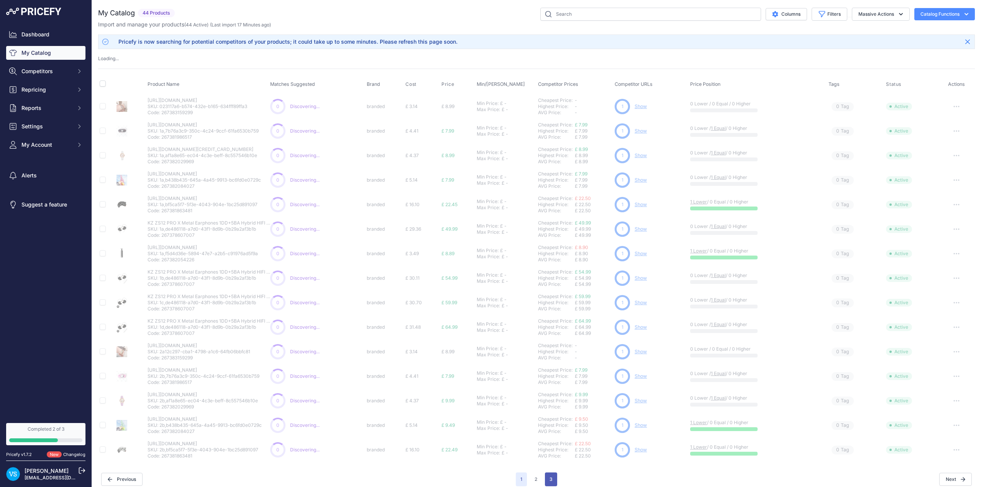
click at [549, 479] on button "3" at bounding box center [551, 479] width 12 height 14
